Goal: Task Accomplishment & Management: Manage account settings

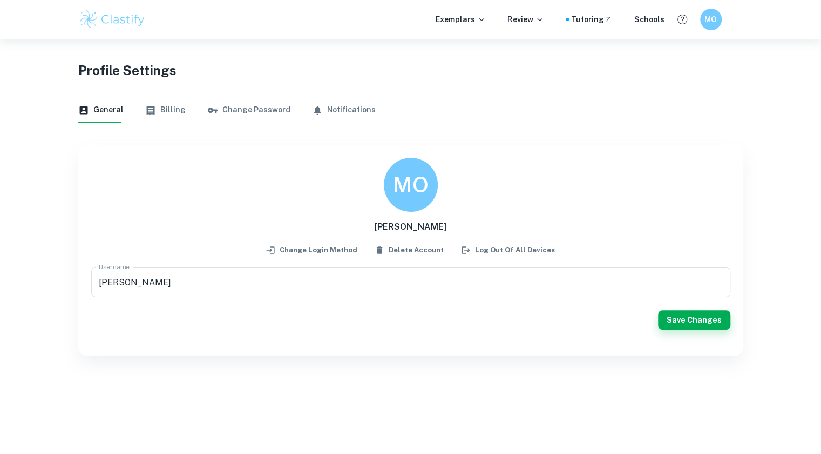
click at [240, 109] on button "Change Password" at bounding box center [248, 110] width 83 height 26
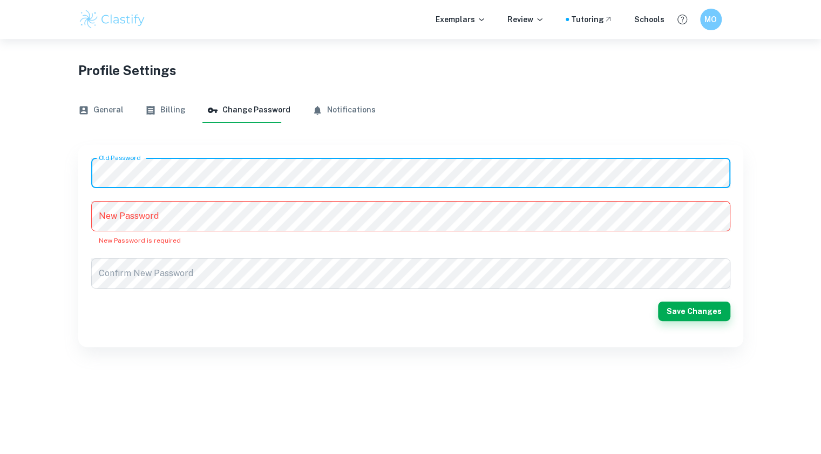
click at [85, 167] on div "Old Password Old Password New Password New Password New Password is required Co…" at bounding box center [410, 246] width 665 height 202
click at [117, 200] on div "Old Password Old Password New Password New Password New Password is required Co…" at bounding box center [410, 246] width 639 height 176
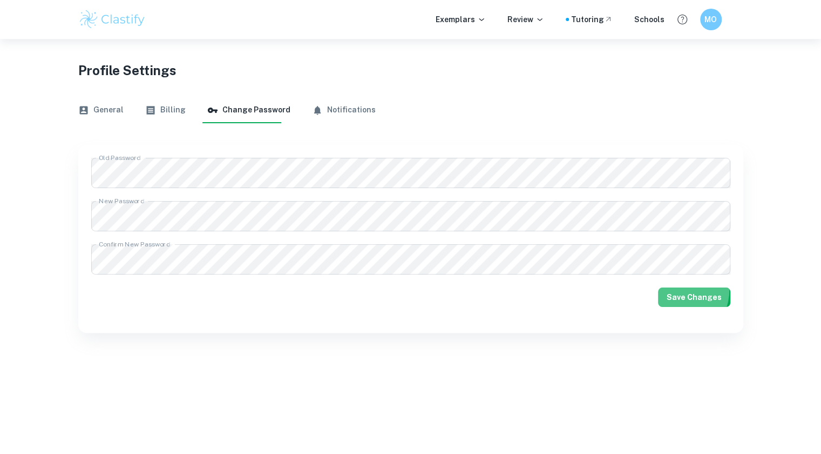
click at [677, 289] on button "Save Changes" at bounding box center [694, 296] width 72 height 19
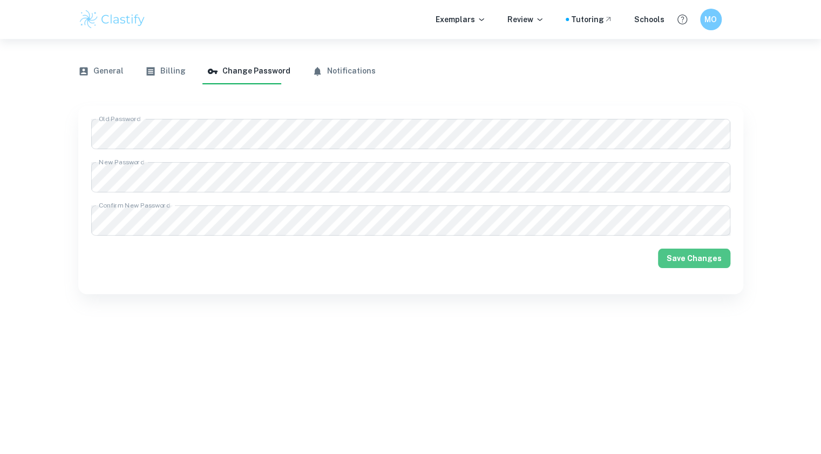
click at [708, 257] on button "Save Changes" at bounding box center [694, 257] width 72 height 19
